Goal: Task Accomplishment & Management: Use online tool/utility

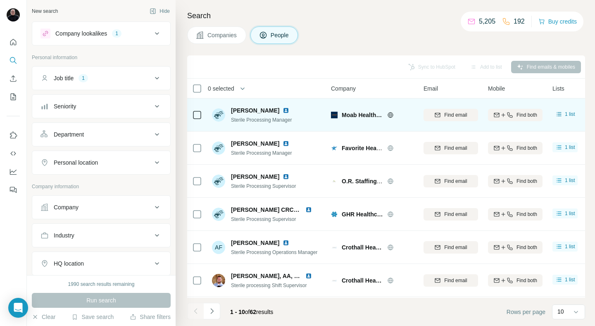
click at [283, 109] on img at bounding box center [286, 110] width 7 height 7
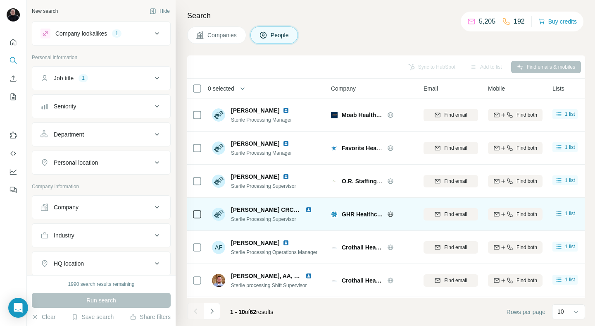
click at [309, 209] on img at bounding box center [309, 209] width 7 height 7
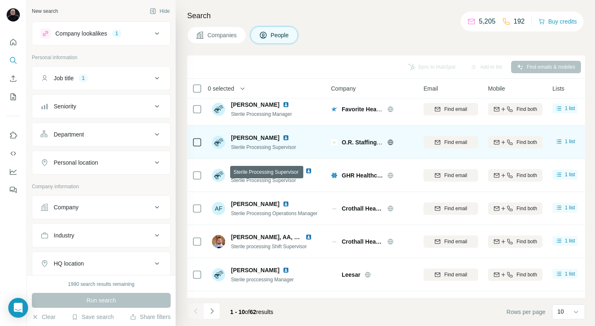
scroll to position [42, 0]
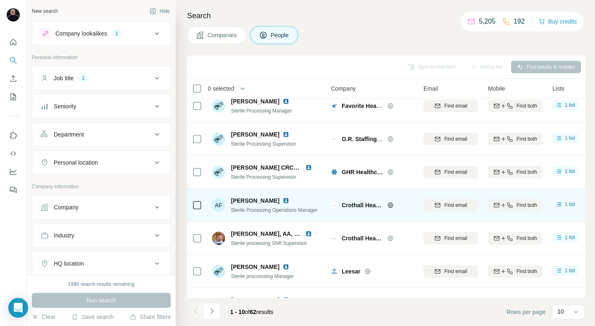
click at [283, 199] on img at bounding box center [286, 200] width 7 height 7
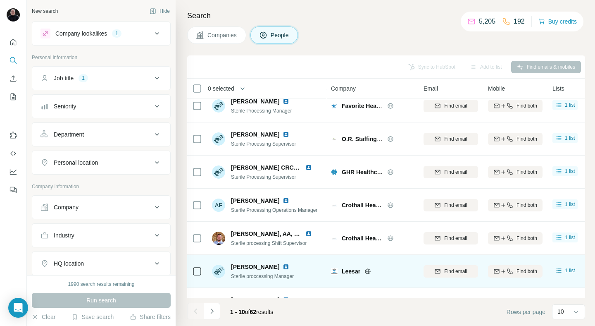
click at [283, 266] on img at bounding box center [286, 266] width 7 height 7
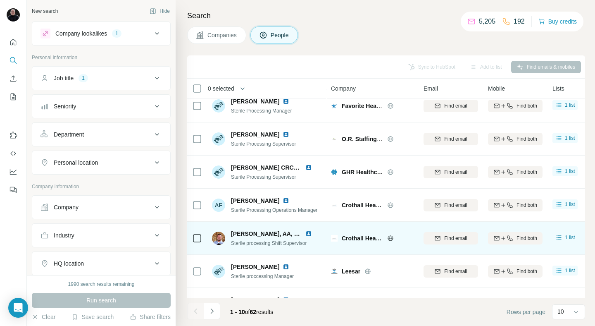
click at [310, 232] on img at bounding box center [309, 233] width 7 height 7
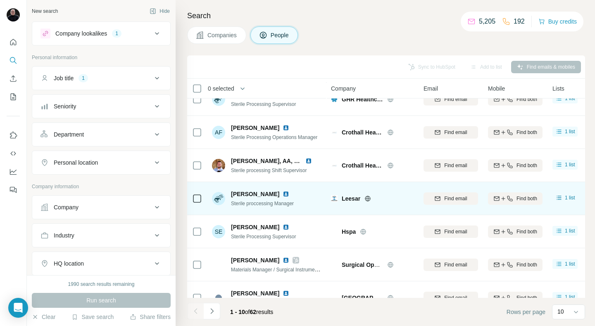
scroll to position [132, 0]
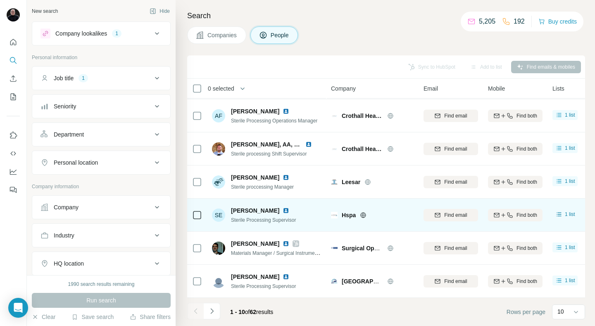
click at [283, 209] on img at bounding box center [286, 210] width 7 height 7
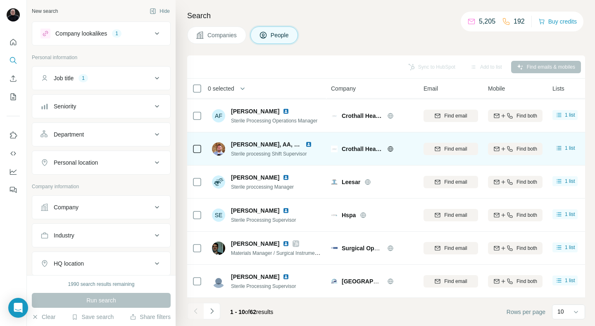
click at [309, 144] on img at bounding box center [309, 144] width 7 height 7
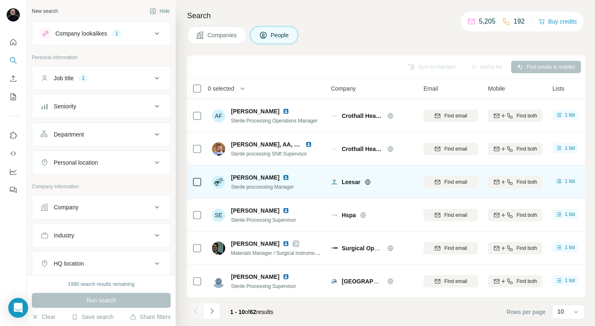
click at [283, 176] on img at bounding box center [286, 177] width 7 height 7
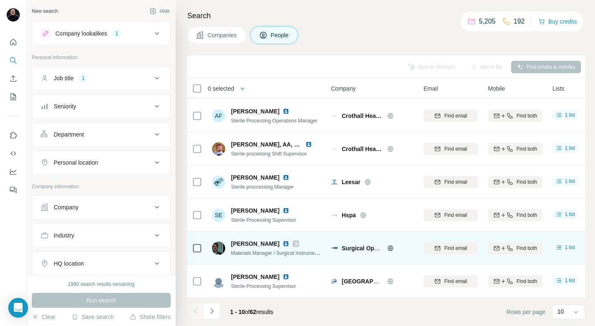
click at [283, 243] on img at bounding box center [286, 243] width 7 height 7
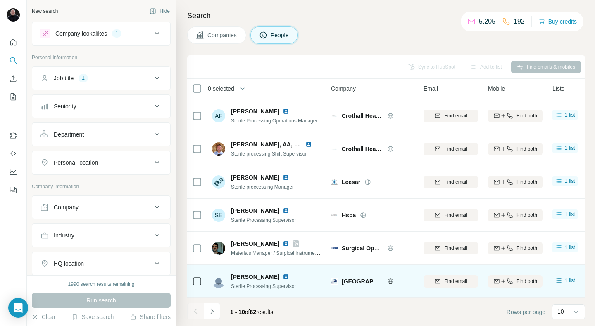
click at [283, 277] on img at bounding box center [286, 276] width 7 height 7
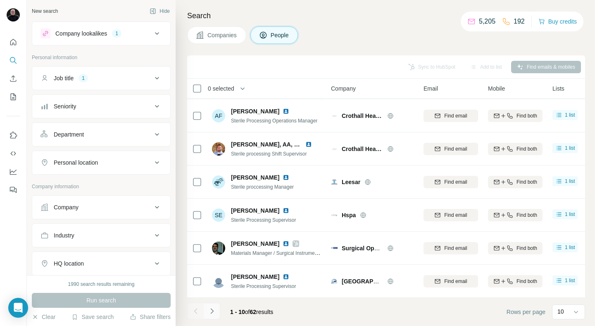
click at [216, 313] on icon "Navigate to next page" at bounding box center [212, 311] width 8 height 8
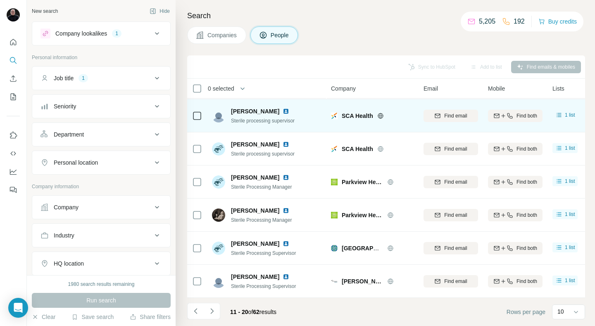
click at [283, 111] on img at bounding box center [286, 111] width 7 height 7
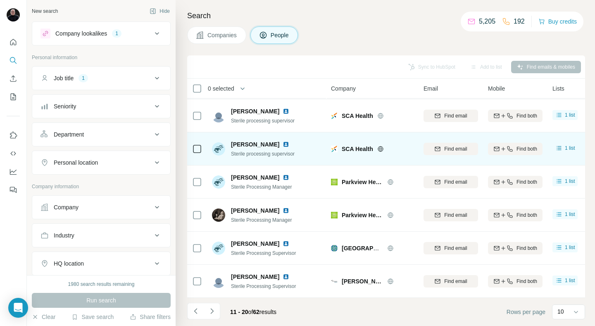
click at [286, 143] on img at bounding box center [286, 144] width 7 height 7
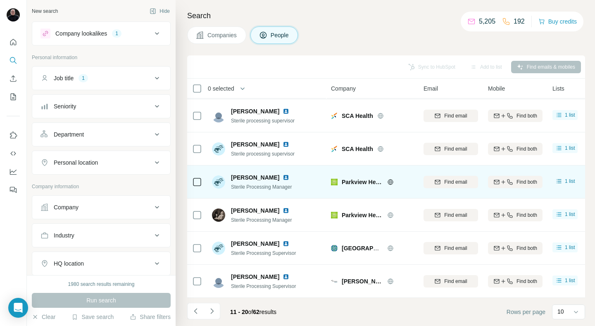
click at [289, 176] on img at bounding box center [286, 177] width 7 height 7
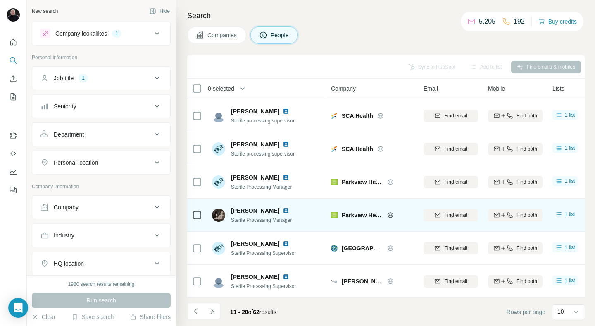
click at [283, 210] on img at bounding box center [286, 210] width 7 height 7
click at [283, 208] on img at bounding box center [286, 210] width 7 height 7
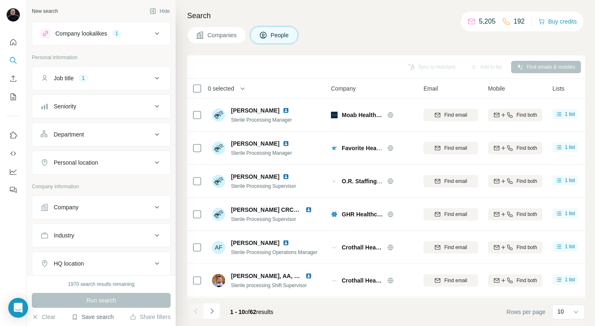
click at [95, 315] on button "Save search" at bounding box center [93, 317] width 42 height 8
click at [98, 285] on div "Save search" at bounding box center [115, 285] width 87 height 17
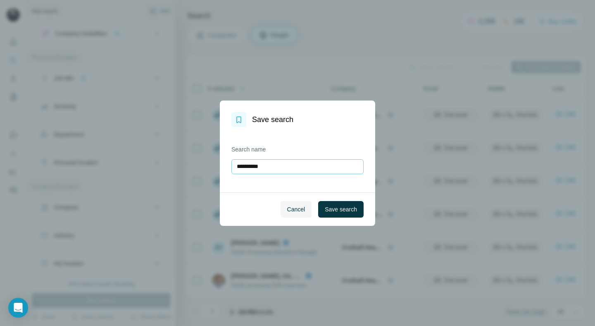
click at [241, 167] on input "**********" at bounding box center [298, 166] width 132 height 15
type input "**********"
